Goal: Navigation & Orientation: Find specific page/section

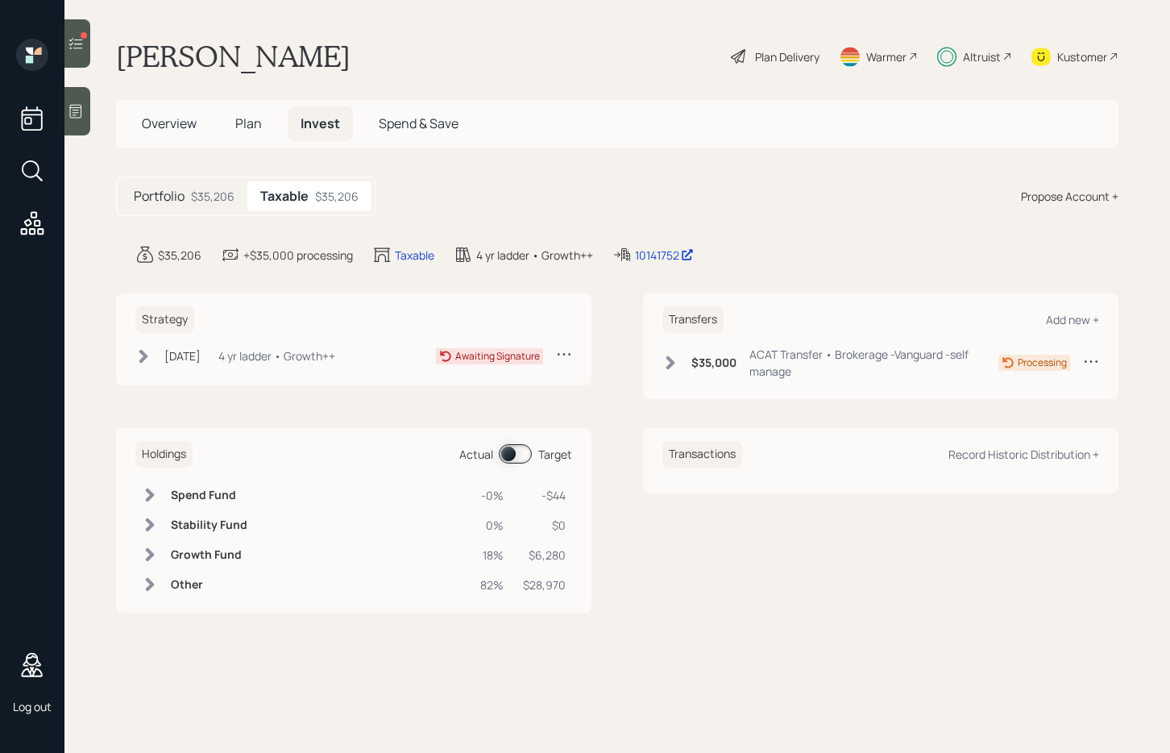
click at [79, 42] on icon at bounding box center [76, 43] width 16 height 16
click at [87, 39] on div at bounding box center [77, 43] width 26 height 48
click at [144, 352] on icon at bounding box center [143, 356] width 9 height 14
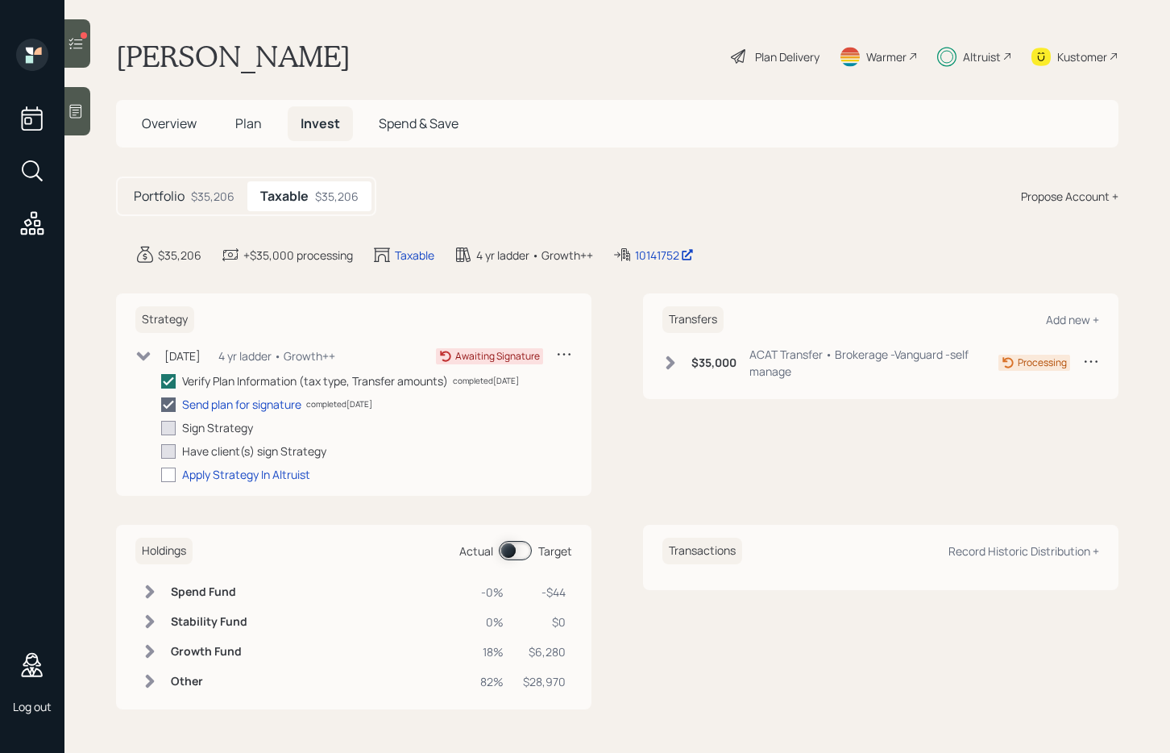
click at [175, 126] on span "Overview" at bounding box center [169, 123] width 55 height 18
